Goal: Information Seeking & Learning: Learn about a topic

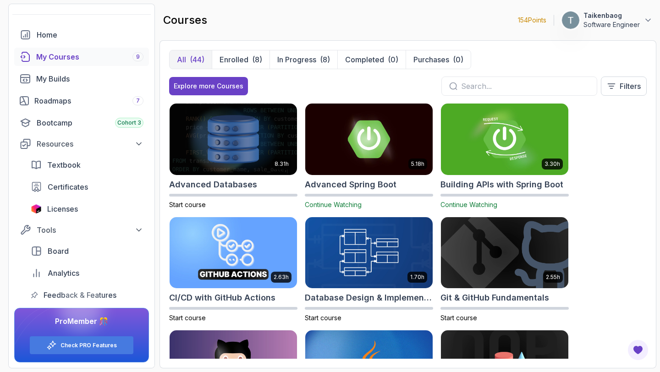
click at [121, 53] on div "My Courses 9" at bounding box center [89, 56] width 107 height 11
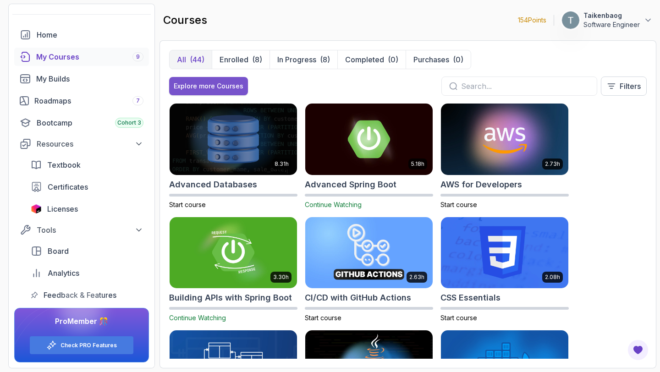
click at [212, 83] on div "Explore more Courses" at bounding box center [209, 86] width 70 height 9
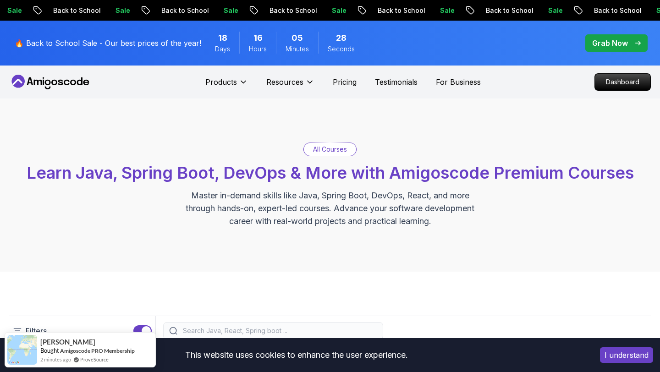
click at [604, 41] on p "Grab Now" at bounding box center [610, 43] width 36 height 11
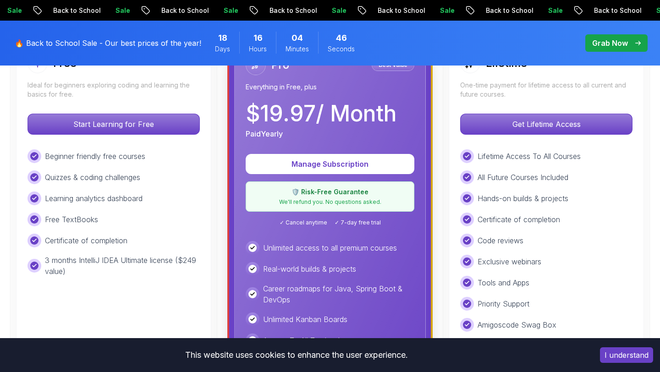
scroll to position [297, 0]
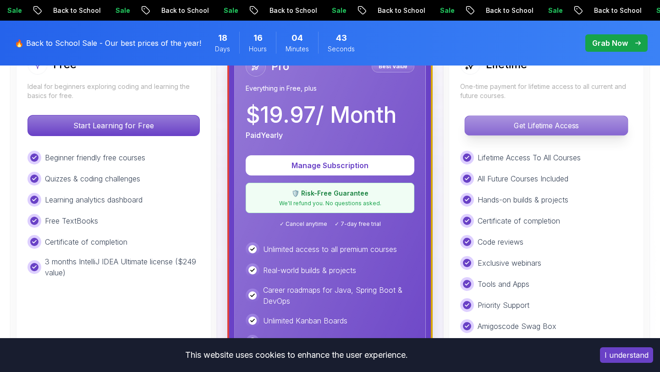
click at [513, 128] on p "Get Lifetime Access" at bounding box center [546, 125] width 163 height 19
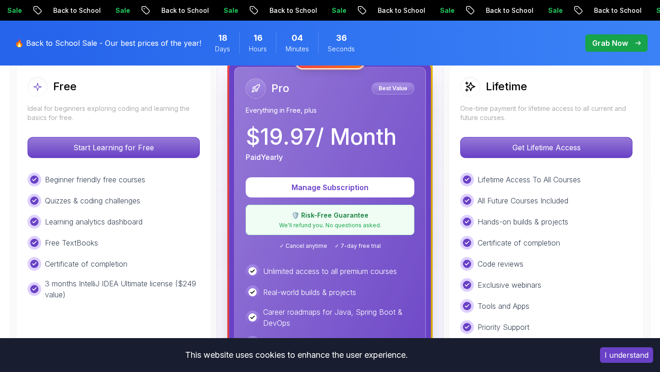
scroll to position [268, 0]
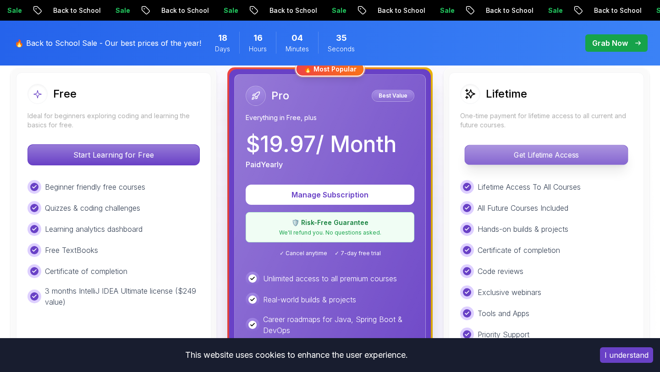
click at [537, 154] on p "Get Lifetime Access" at bounding box center [546, 154] width 163 height 19
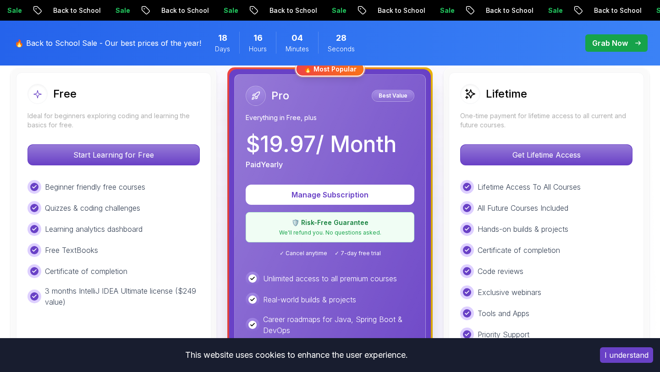
click at [620, 41] on p "Grab Now" at bounding box center [610, 43] width 36 height 11
click at [175, 72] on div "Free Ideal for beginners exploring coding and learning the basics for free. Sta…" at bounding box center [113, 284] width 195 height 424
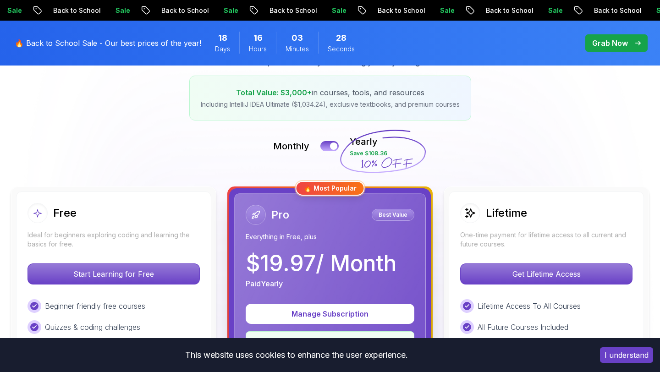
scroll to position [139, 0]
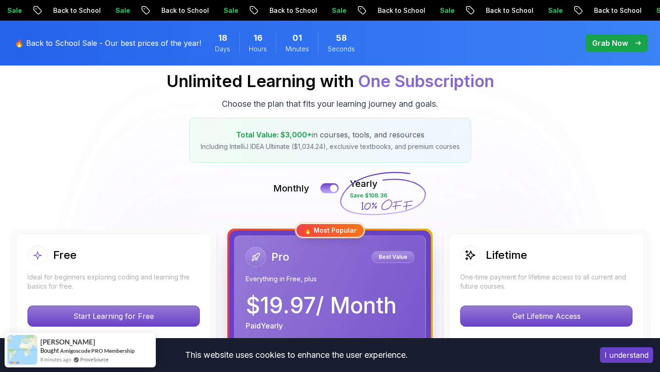
scroll to position [107, 0]
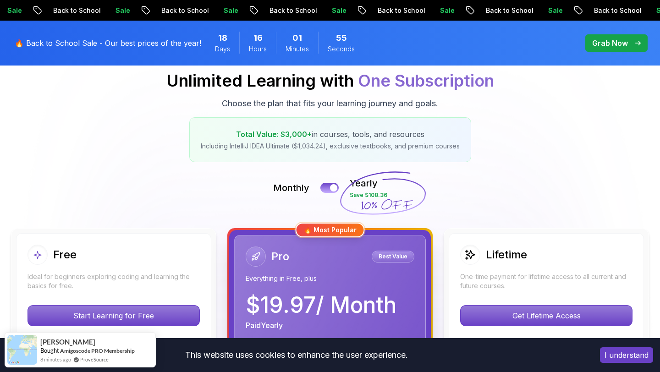
click at [611, 42] on p "Grab Now" at bounding box center [610, 43] width 36 height 11
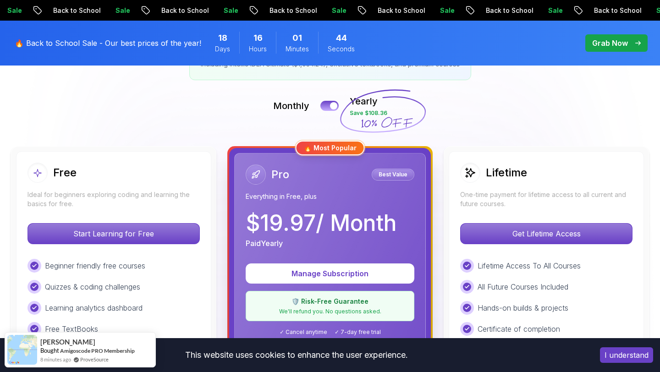
scroll to position [0, 0]
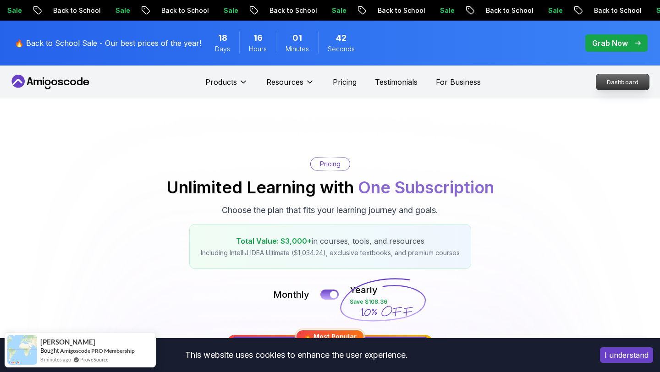
click at [617, 83] on p "Dashboard" at bounding box center [622, 82] width 53 height 16
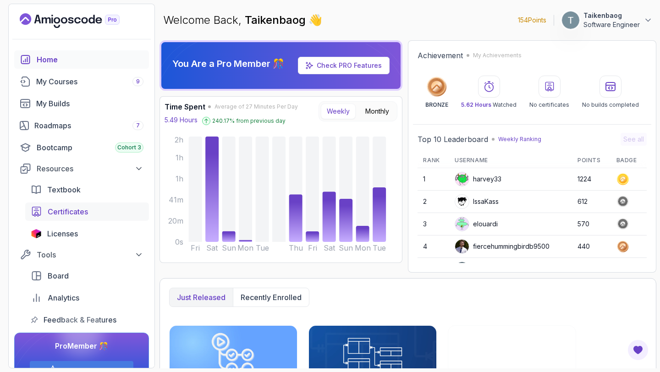
scroll to position [25, 0]
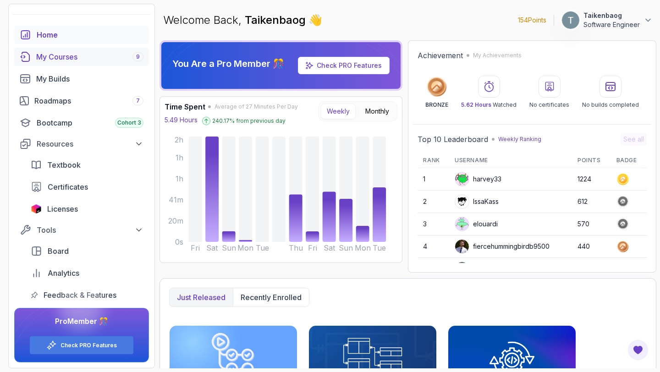
click at [59, 56] on div "My Courses 9" at bounding box center [89, 56] width 107 height 11
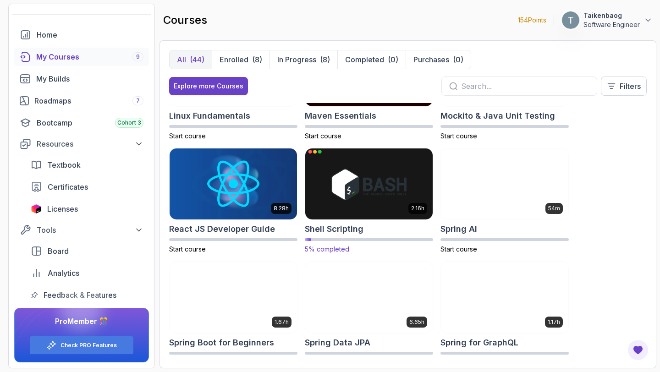
scroll to position [1202, 0]
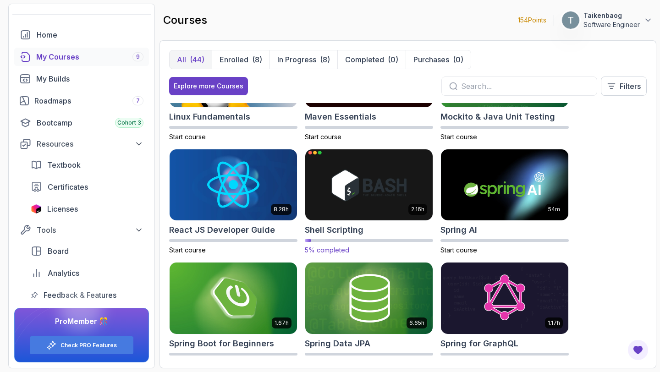
click at [316, 232] on h2 "Shell Scripting" at bounding box center [334, 230] width 59 height 13
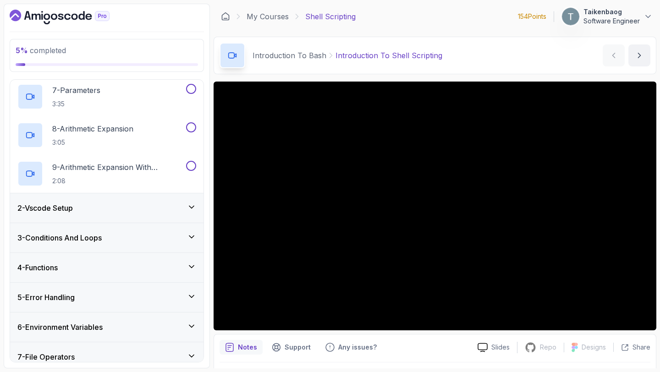
scroll to position [302, 0]
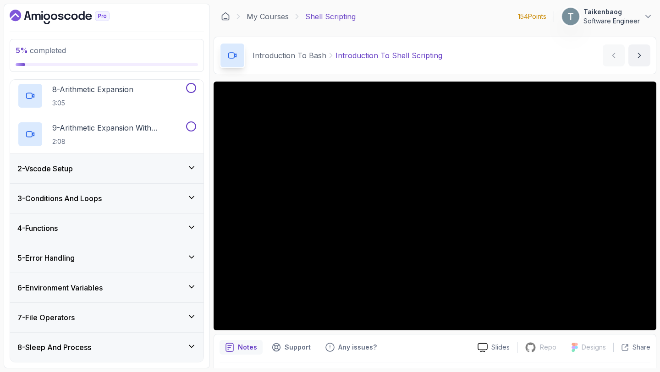
click at [182, 352] on div "8 - Sleep And Process" at bounding box center [106, 347] width 179 height 11
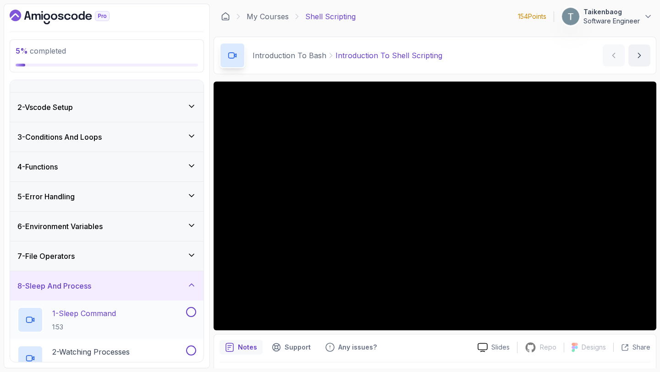
scroll to position [33, 0]
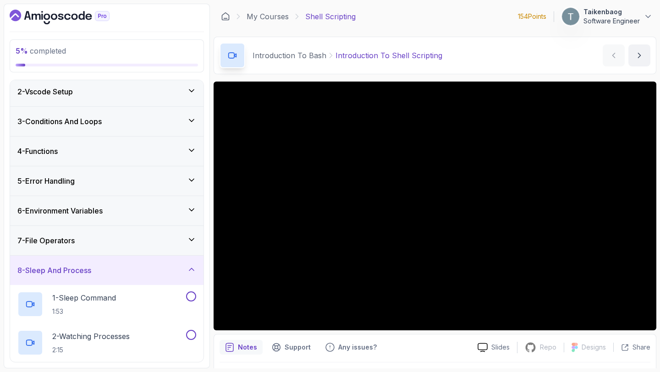
click at [187, 238] on icon at bounding box center [191, 239] width 9 height 9
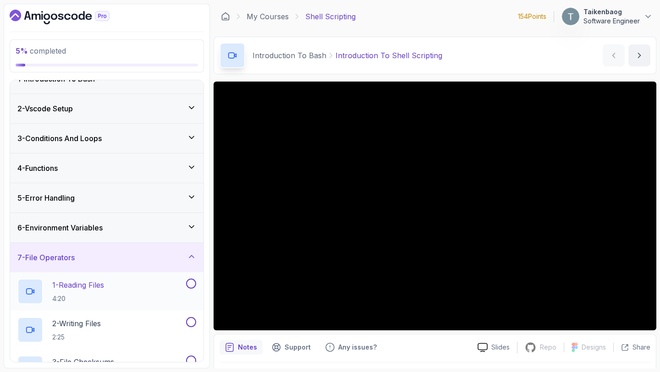
scroll to position [0, 0]
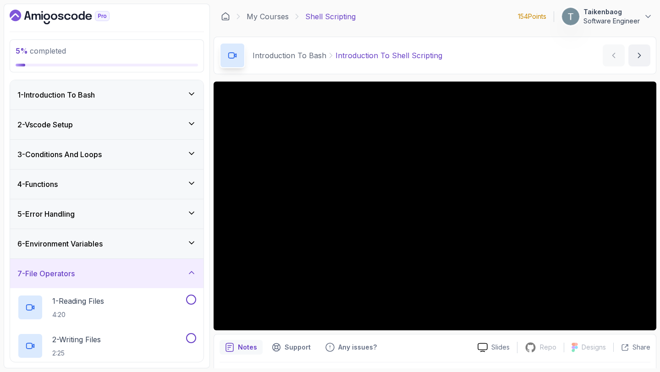
click at [193, 275] on icon at bounding box center [191, 272] width 9 height 9
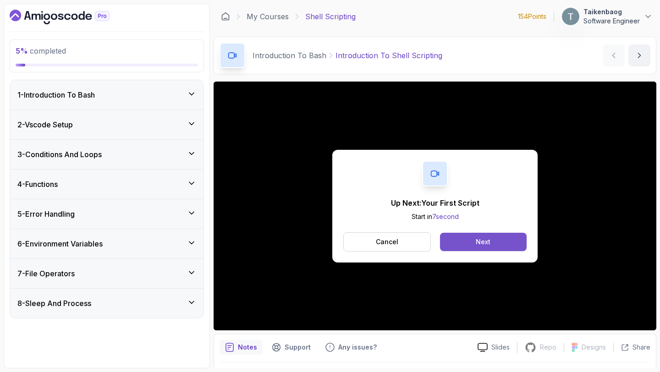
click at [493, 242] on button "Next" at bounding box center [483, 242] width 87 height 18
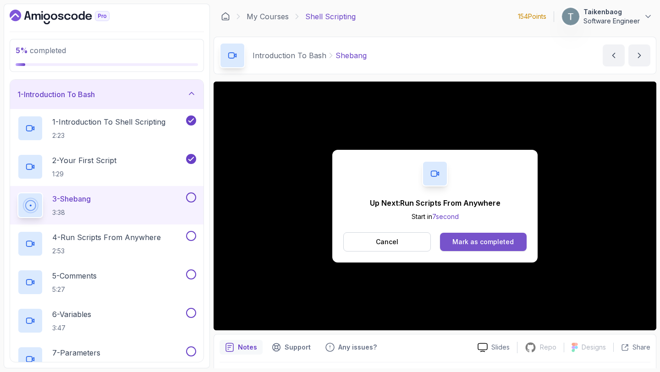
click at [490, 244] on div "Mark as completed" at bounding box center [482, 241] width 61 height 9
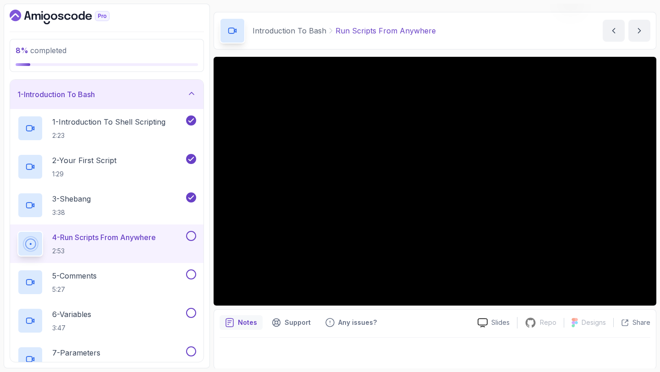
scroll to position [26, 0]
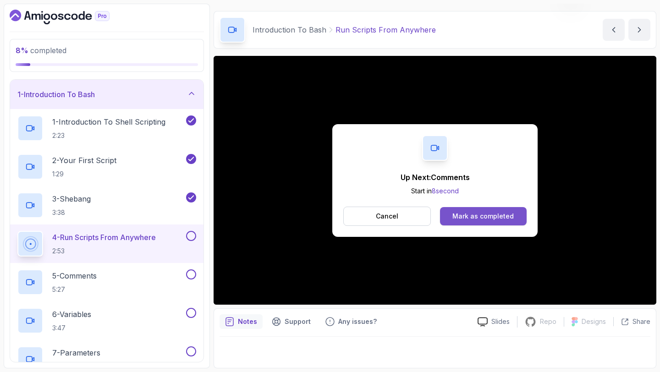
click at [490, 220] on div "Mark as completed" at bounding box center [482, 216] width 61 height 9
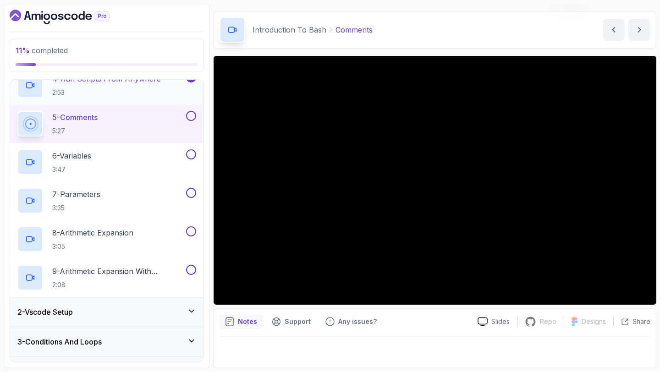
scroll to position [151, 0]
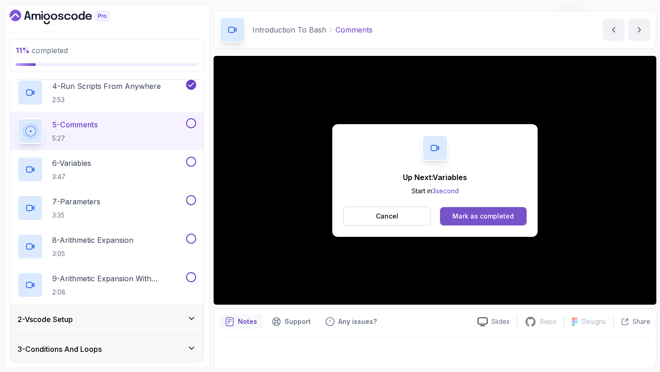
click at [455, 219] on div "Mark as completed" at bounding box center [482, 216] width 61 height 9
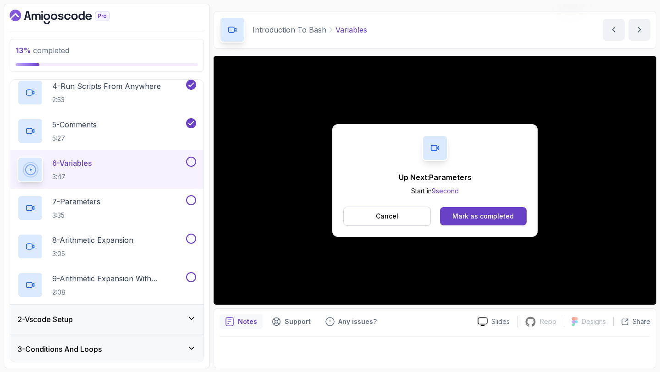
click at [297, 92] on div "Up Next: Parameters Start in 9 second Cancel Mark as completed" at bounding box center [435, 180] width 443 height 249
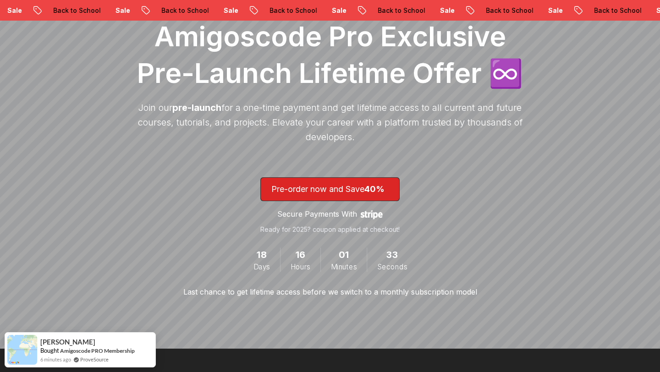
scroll to position [125, 0]
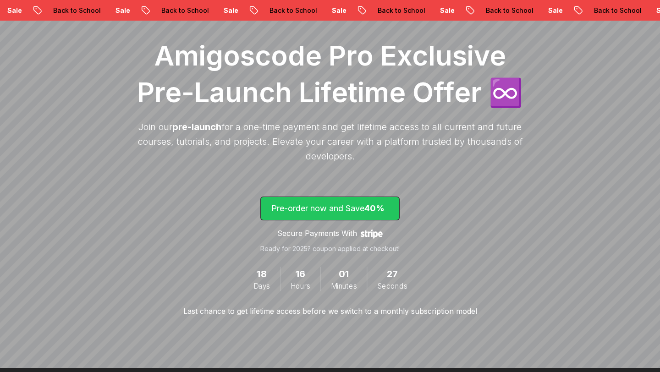
click at [298, 206] on p "Pre-order now and Save 40%" at bounding box center [329, 208] width 117 height 13
